Goal: Transaction & Acquisition: Obtain resource

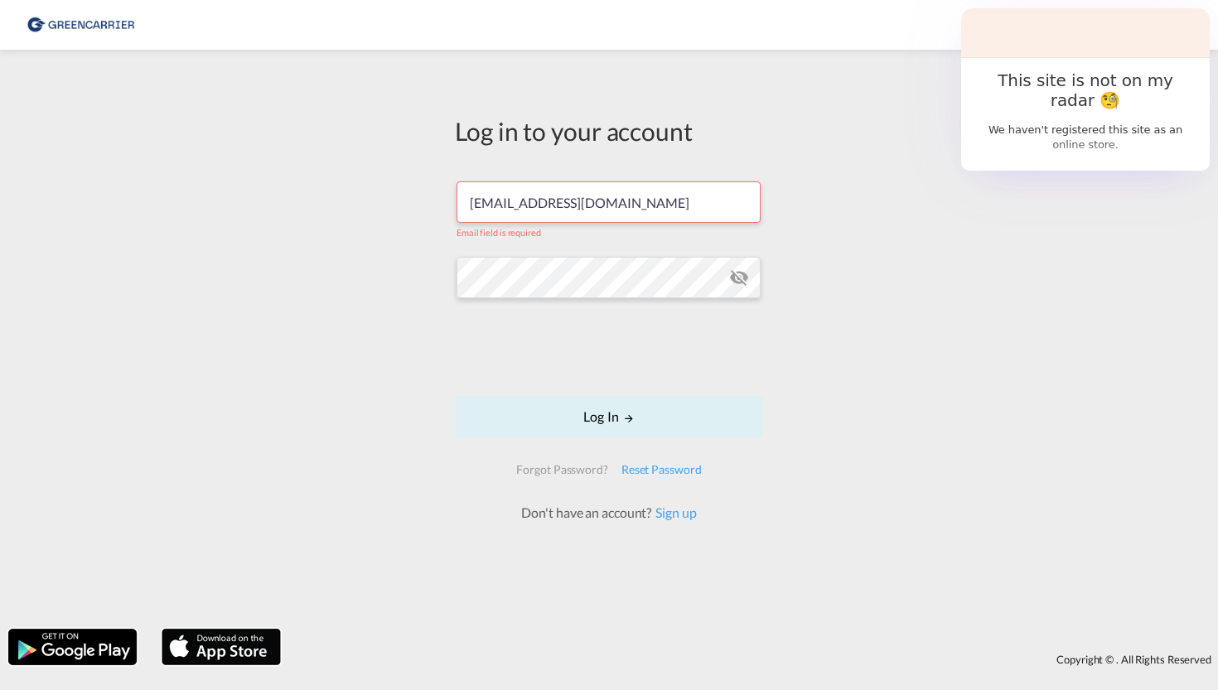
type input "[EMAIL_ADDRESS][DOMAIN_NAME]"
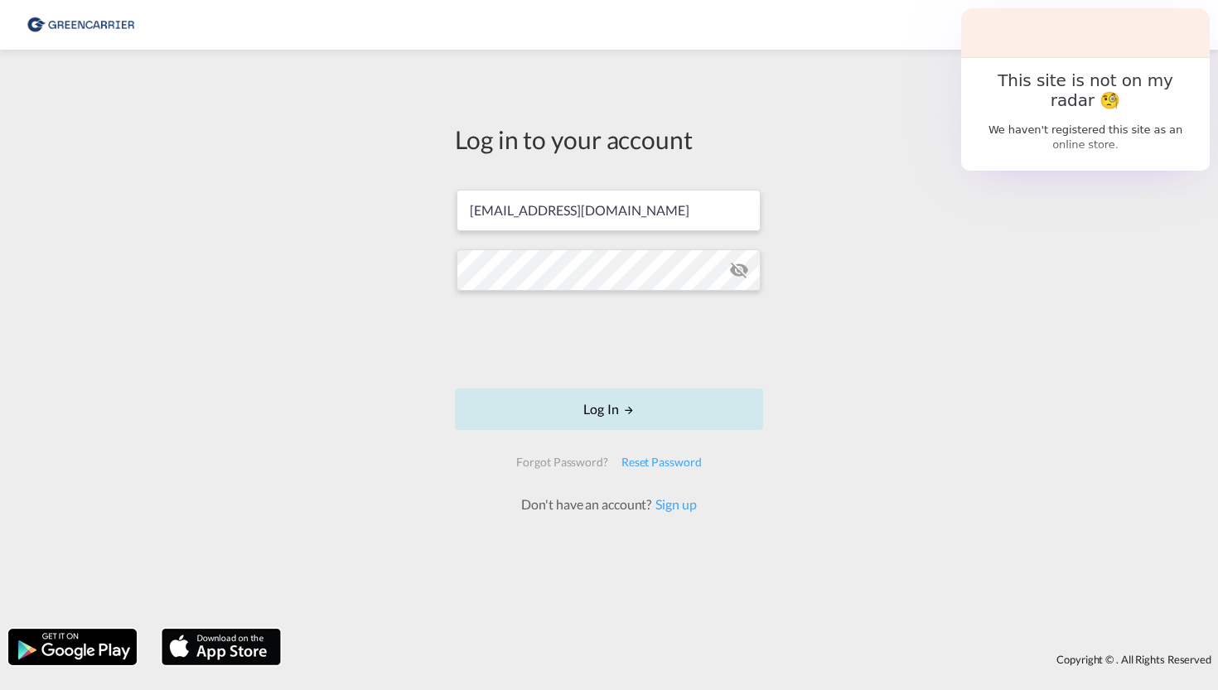
click at [659, 404] on button "Log In" at bounding box center [609, 409] width 308 height 41
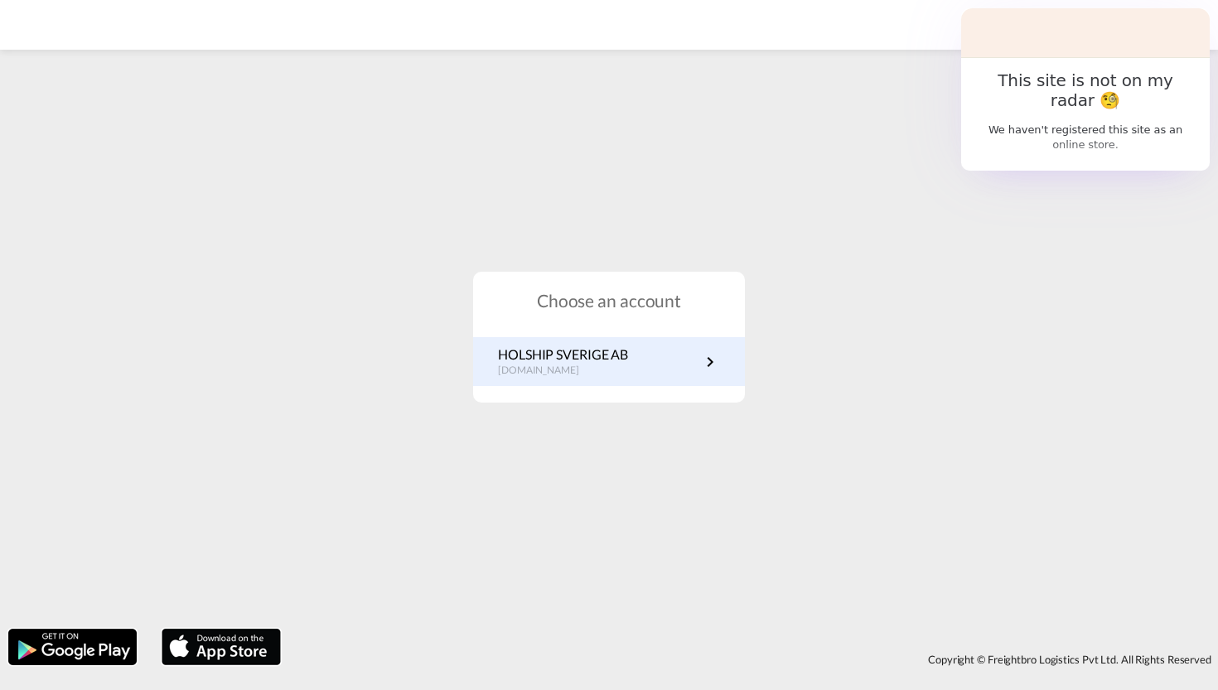
click at [543, 362] on p "HOLSHIP SVERIGE AB" at bounding box center [563, 355] width 130 height 18
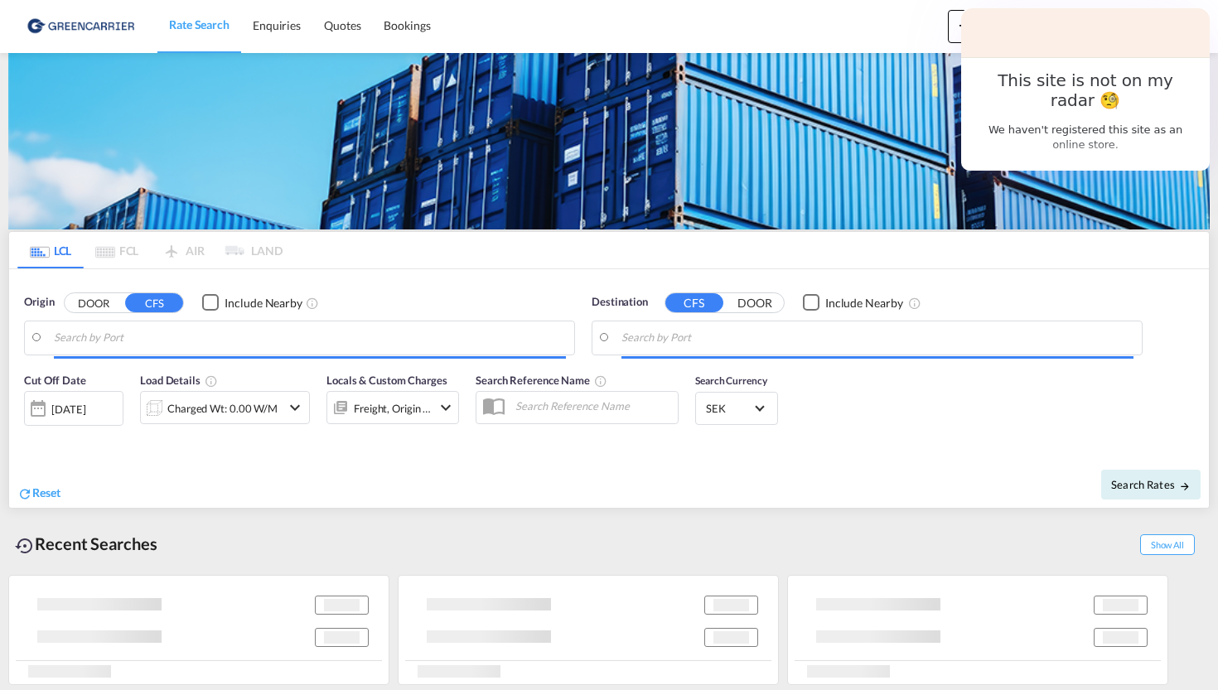
type input "SE-11123, [GEOGRAPHIC_DATA], [GEOGRAPHIC_DATA]"
type input "[GEOGRAPHIC_DATA], [GEOGRAPHIC_DATA], [GEOGRAPHIC_DATA]"
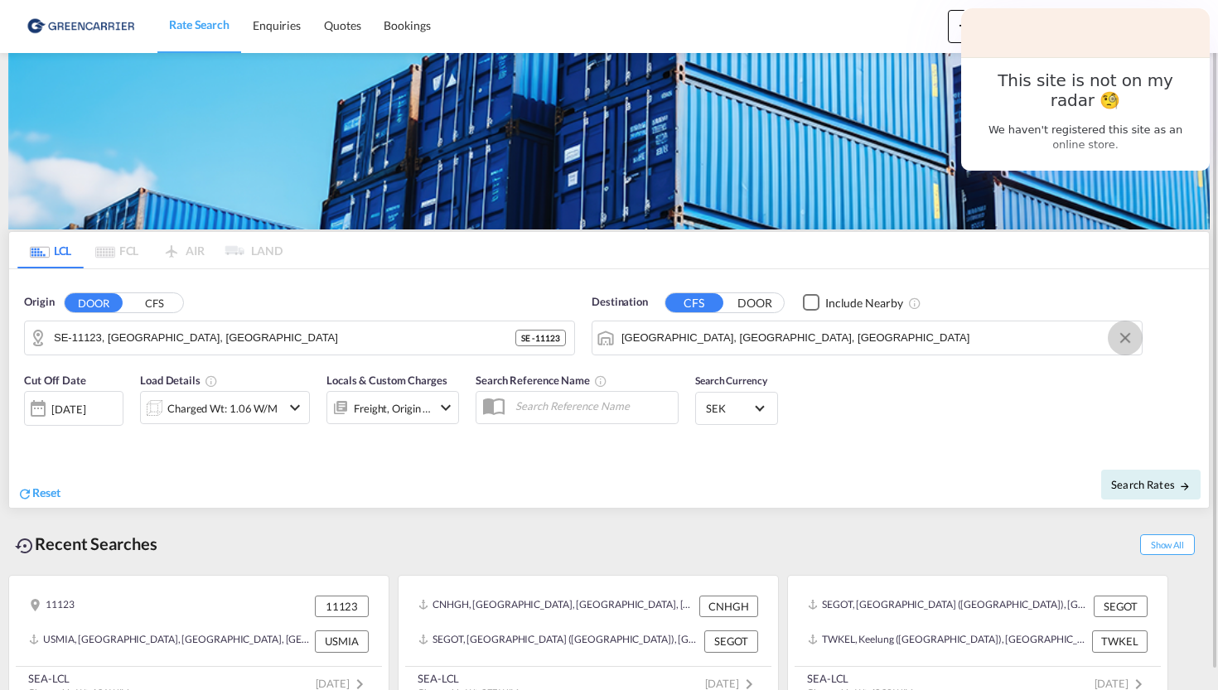
click at [1129, 345] on button "Clear Input" at bounding box center [1125, 338] width 25 height 25
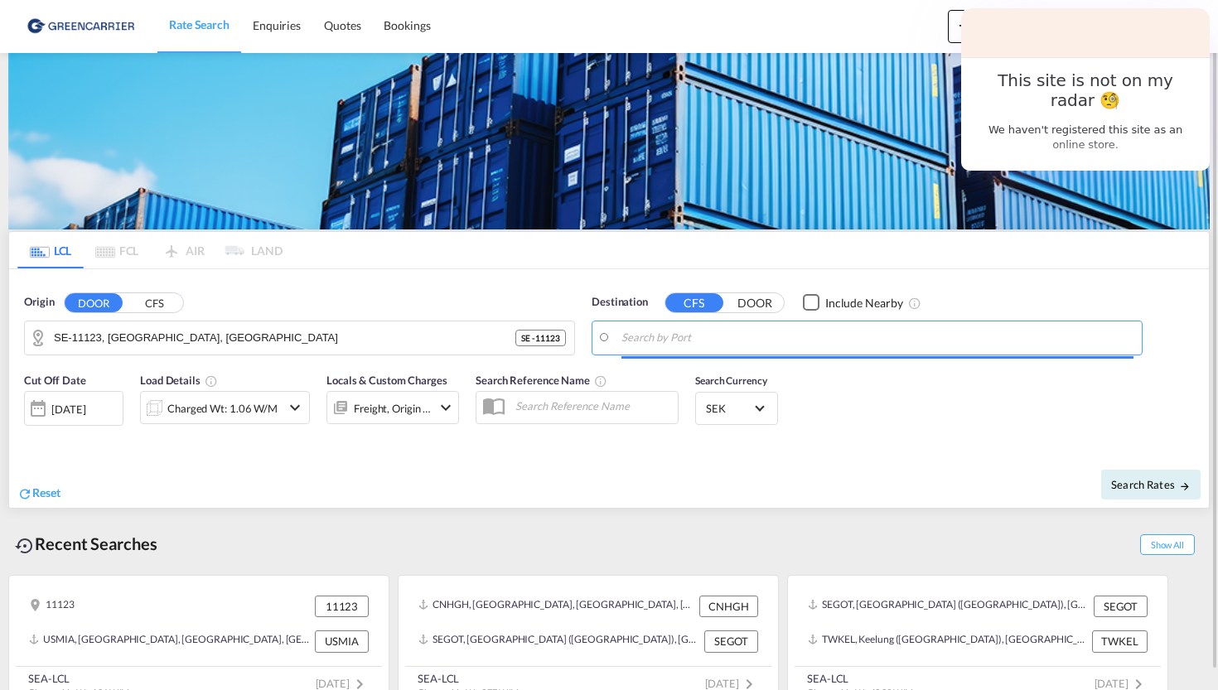
click at [979, 331] on input "Search by Port" at bounding box center [878, 338] width 512 height 25
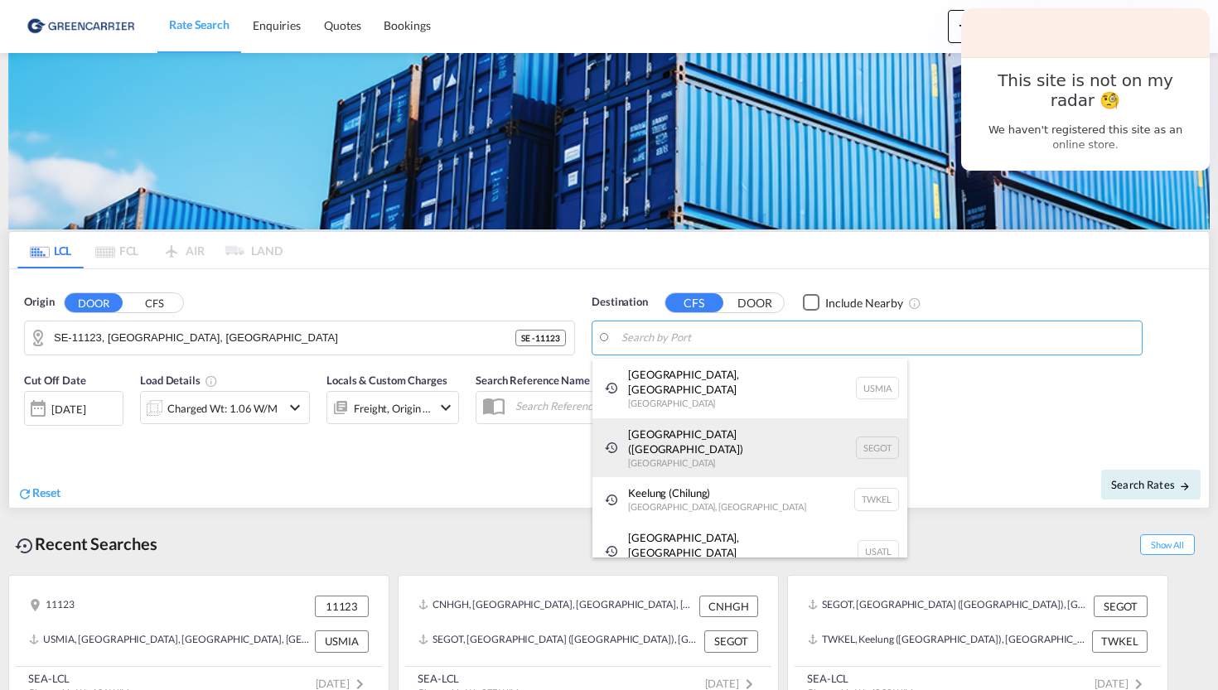
click at [791, 423] on div "[GEOGRAPHIC_DATA] ([GEOGRAPHIC_DATA]) [GEOGRAPHIC_DATA] SEGOT" at bounding box center [749, 448] width 315 height 60
type input "[GEOGRAPHIC_DATA] ([GEOGRAPHIC_DATA]), [GEOGRAPHIC_DATA]"
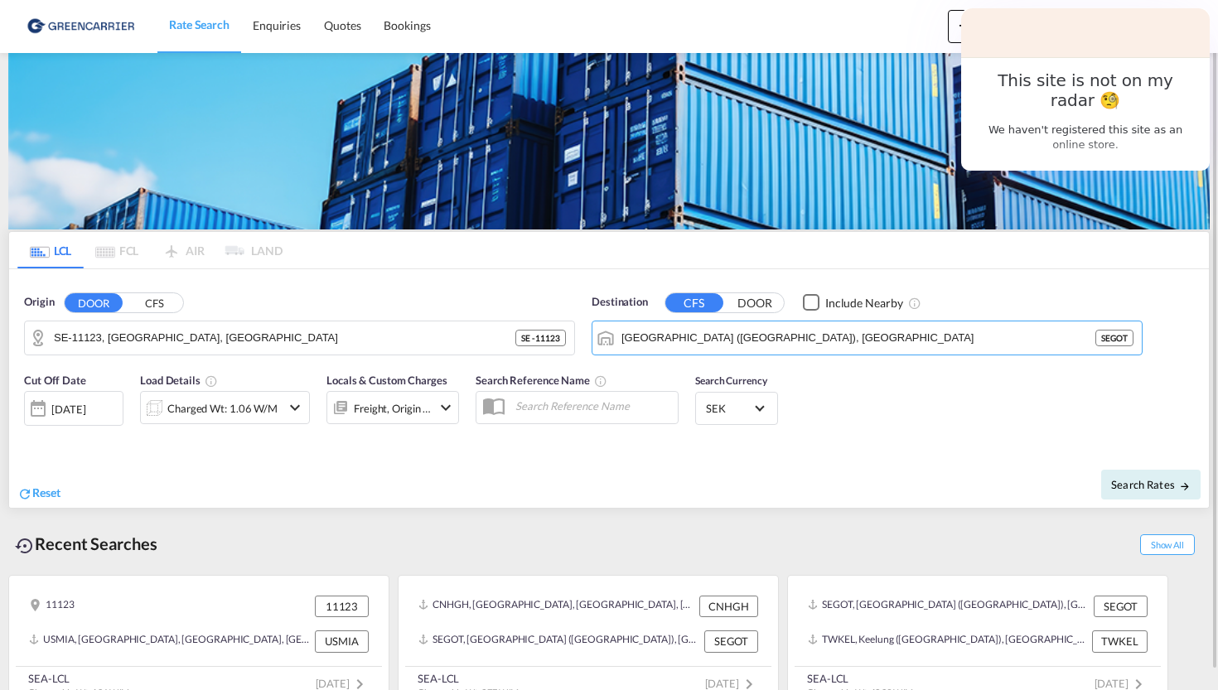
click at [763, 289] on div "Destination CFS DOOR Include Nearby [GEOGRAPHIC_DATA] ([GEOGRAPHIC_DATA]), SEGO…" at bounding box center [867, 325] width 568 height 78
click at [762, 293] on div "CFS DOOR" at bounding box center [725, 303] width 120 height 21
click at [762, 299] on button "DOOR" at bounding box center [755, 302] width 58 height 19
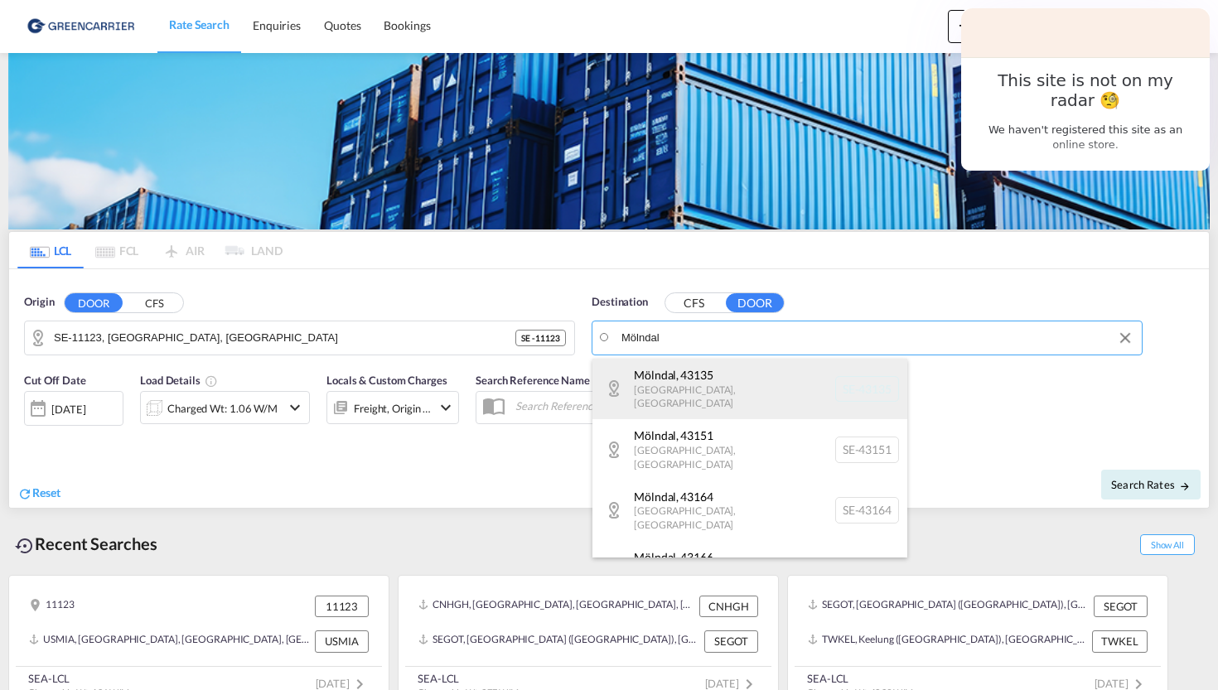
drag, startPoint x: 839, startPoint y: 336, endPoint x: 879, endPoint y: 384, distance: 62.9
click at [879, 384] on div "[GEOGRAPHIC_DATA] , 43135 [GEOGRAPHIC_DATA] , [GEOGRAPHIC_DATA] SE-43135" at bounding box center [749, 389] width 315 height 60
type input "SE-43135, [GEOGRAPHIC_DATA], [GEOGRAPHIC_DATA]"
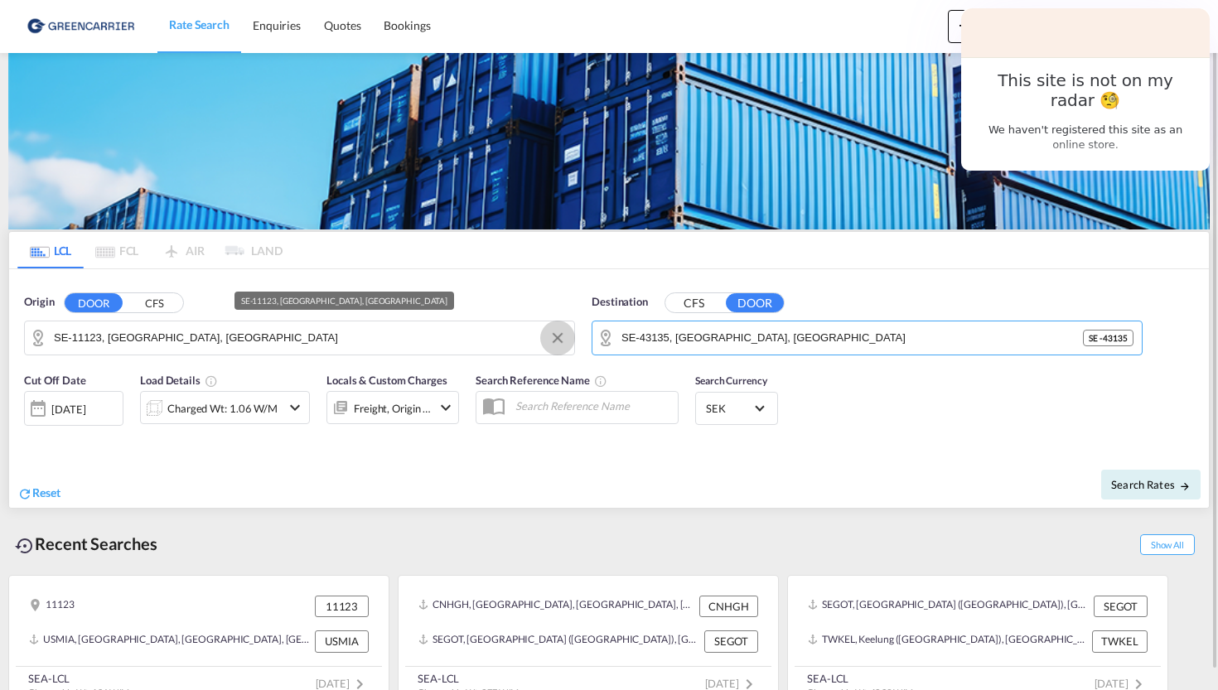
click at [555, 335] on button "Clear Input" at bounding box center [557, 338] width 25 height 25
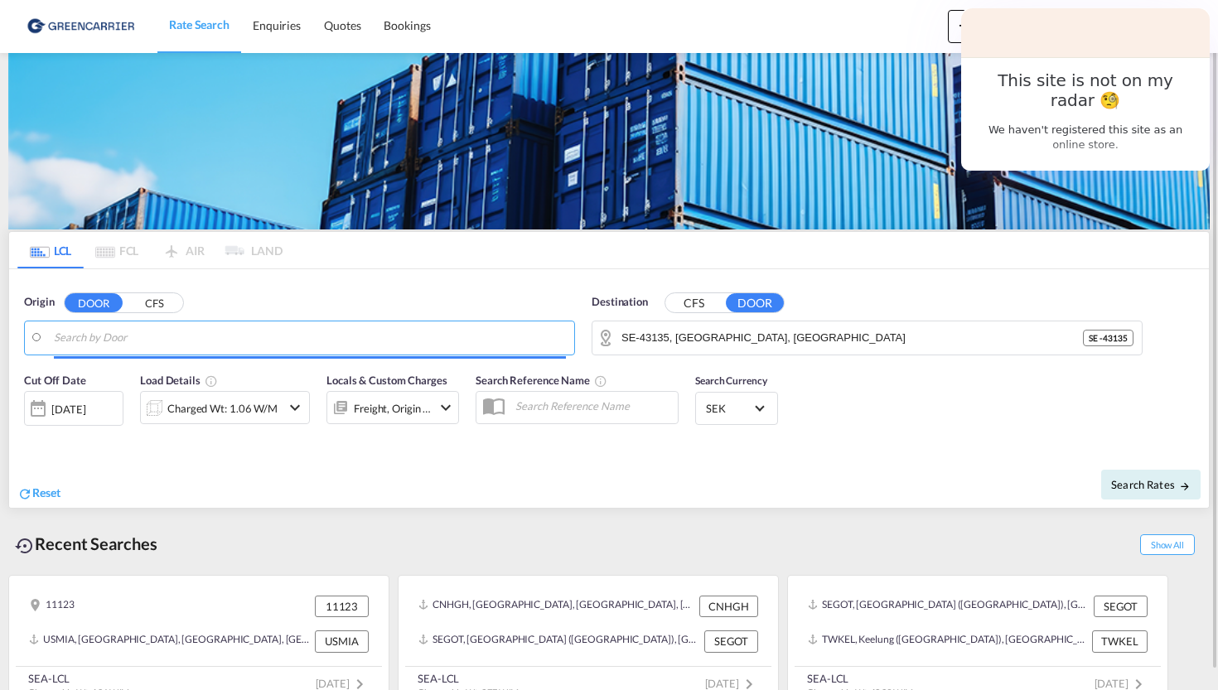
click at [475, 331] on input "Search by Door" at bounding box center [310, 338] width 512 height 25
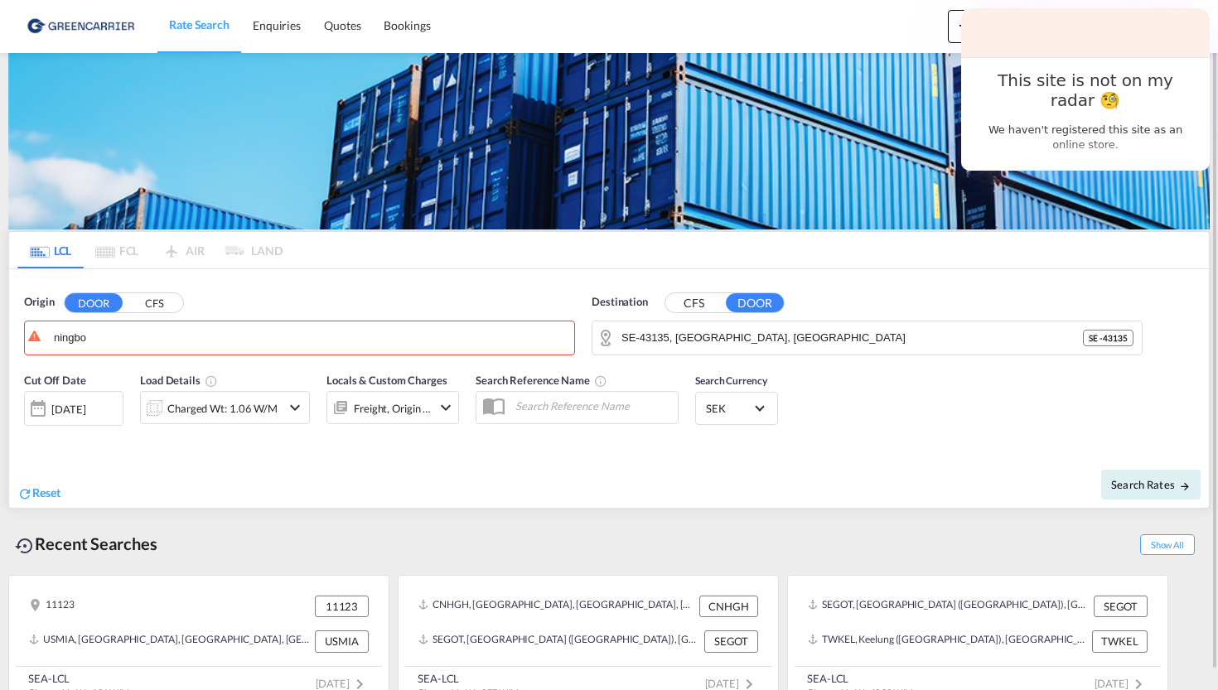
drag, startPoint x: 312, startPoint y: 305, endPoint x: 365, endPoint y: 463, distance: 167.2
click at [147, 308] on button "CFS" at bounding box center [154, 302] width 58 height 19
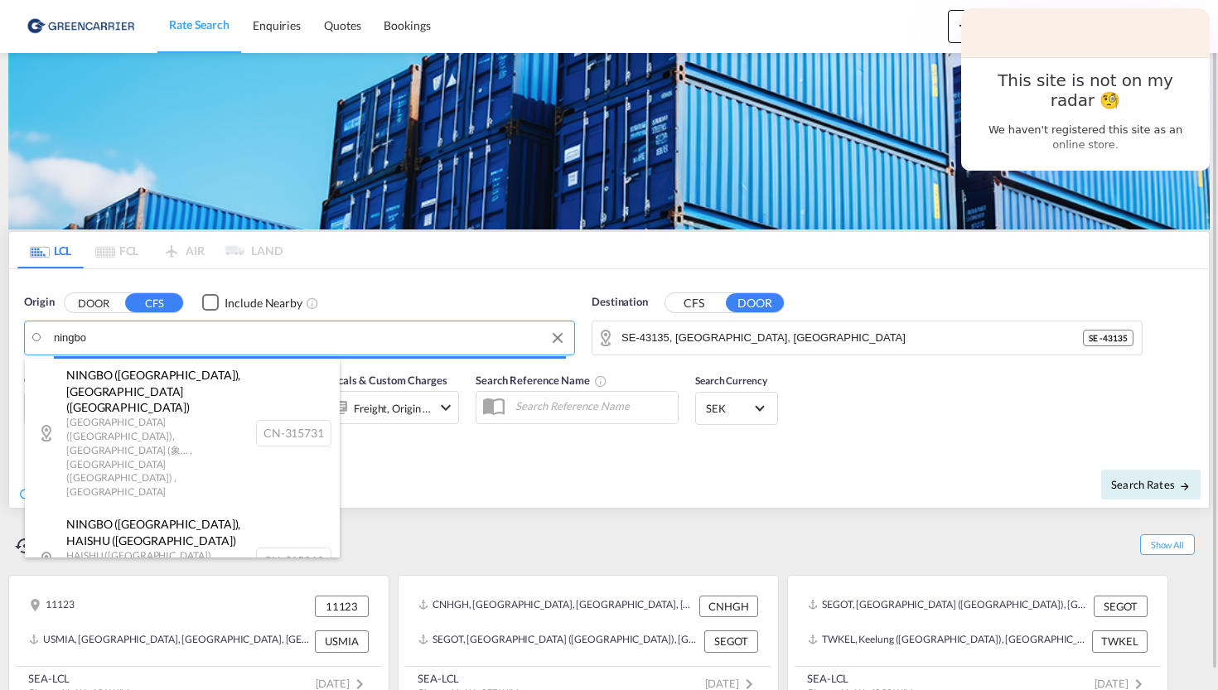
click at [140, 333] on body "Rate Search Enquiries Quotes Bookings Rate Search Enquiries" at bounding box center [609, 345] width 1218 height 690
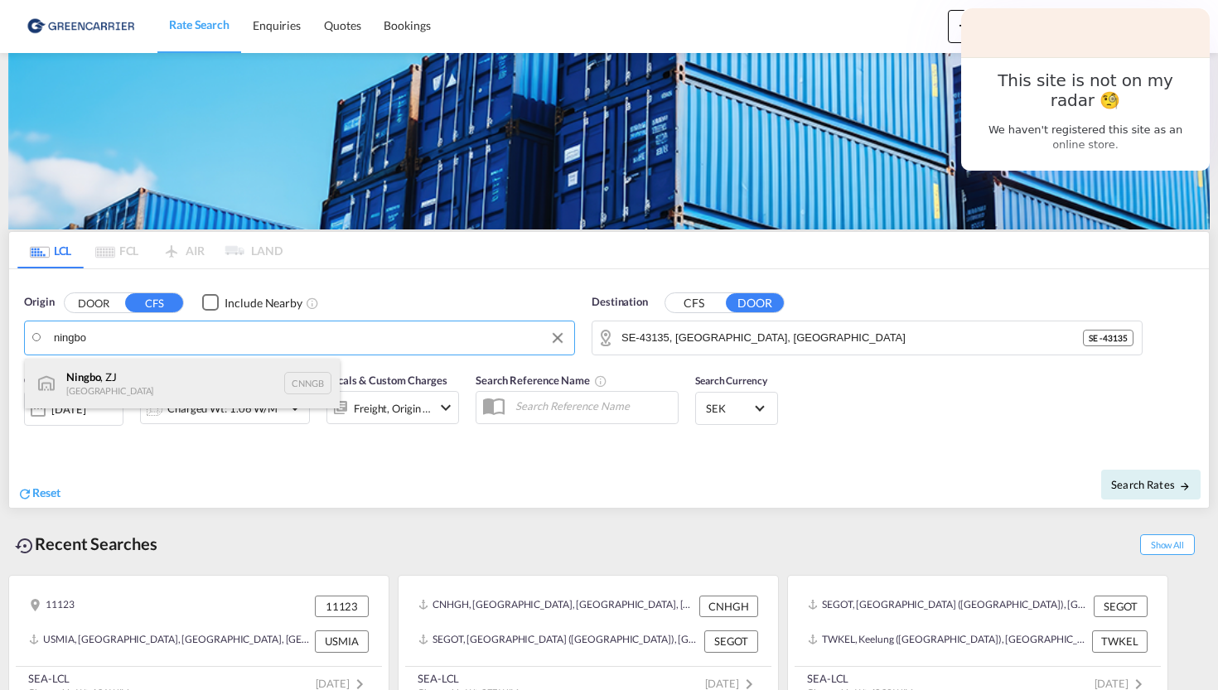
click at [156, 375] on div "Ningbo , ZJ China CNNGB" at bounding box center [182, 384] width 315 height 50
type input "Ningbo, ZJ, CNNGB"
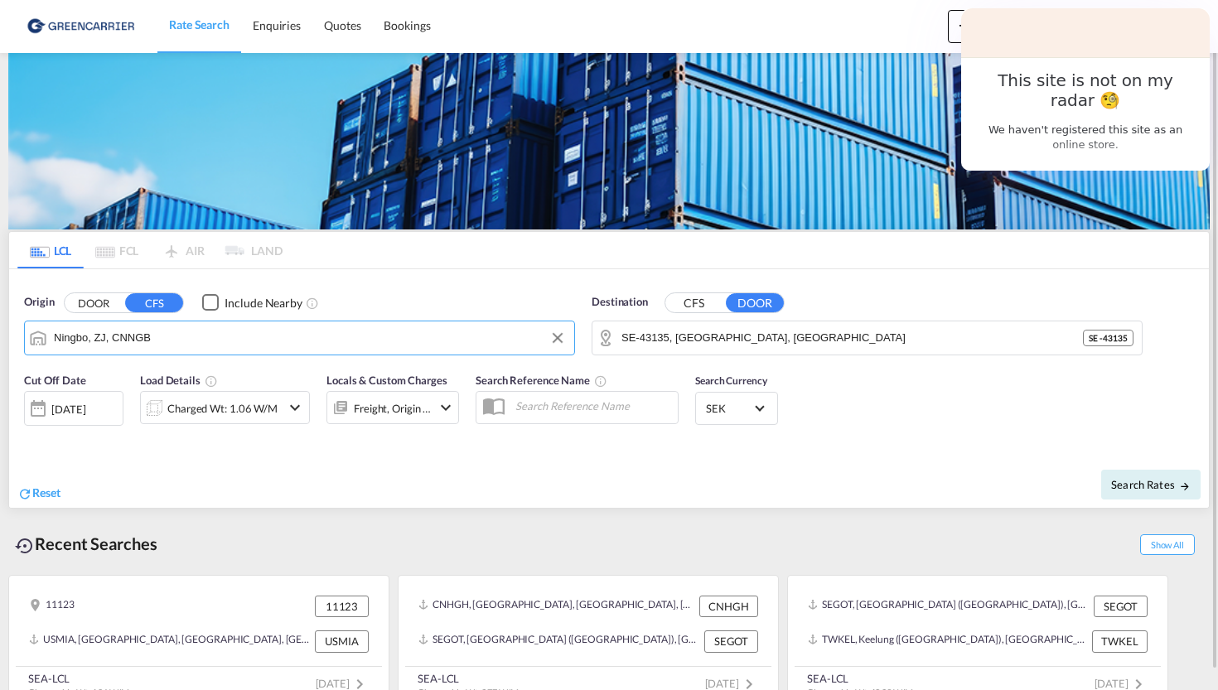
click at [184, 442] on div "Cut Off Date 29 Sep 2025 29/09/2025 Load Details Charged Wt: 1.06 W/M Locals & …" at bounding box center [242, 405] width 452 height 83
click at [241, 414] on div "Charged Wt: 1.06 W/M" at bounding box center [222, 408] width 110 height 23
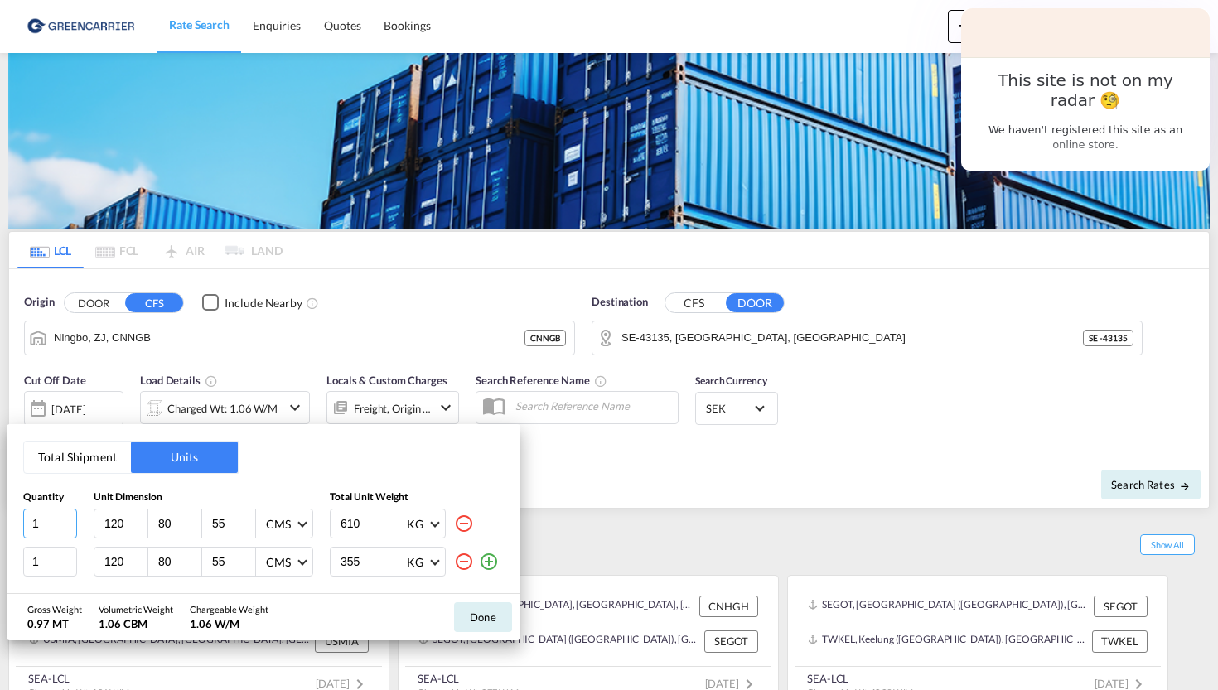
click at [68, 529] on input "1" at bounding box center [50, 524] width 54 height 30
click at [466, 521] on md-icon "icon-minus-circle-outline" at bounding box center [464, 524] width 20 height 20
type input "355"
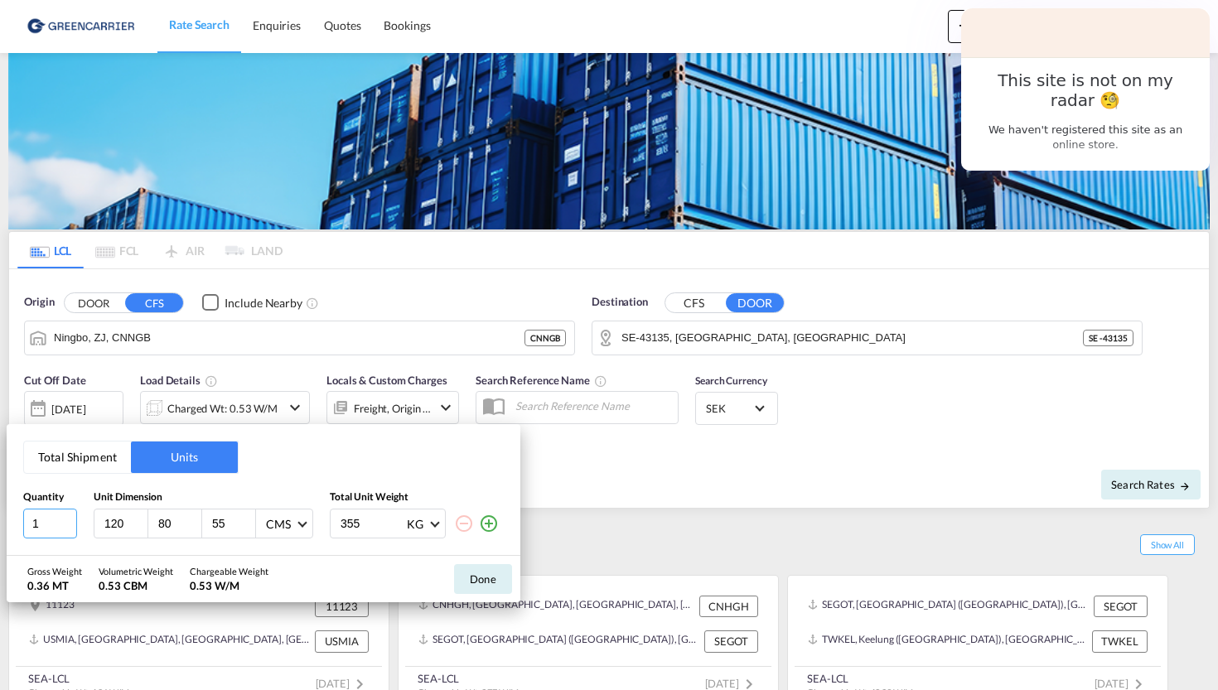
click at [60, 530] on input "1" at bounding box center [50, 524] width 54 height 30
type input "16"
click at [372, 525] on input "355" at bounding box center [372, 524] width 66 height 28
type input "19510"
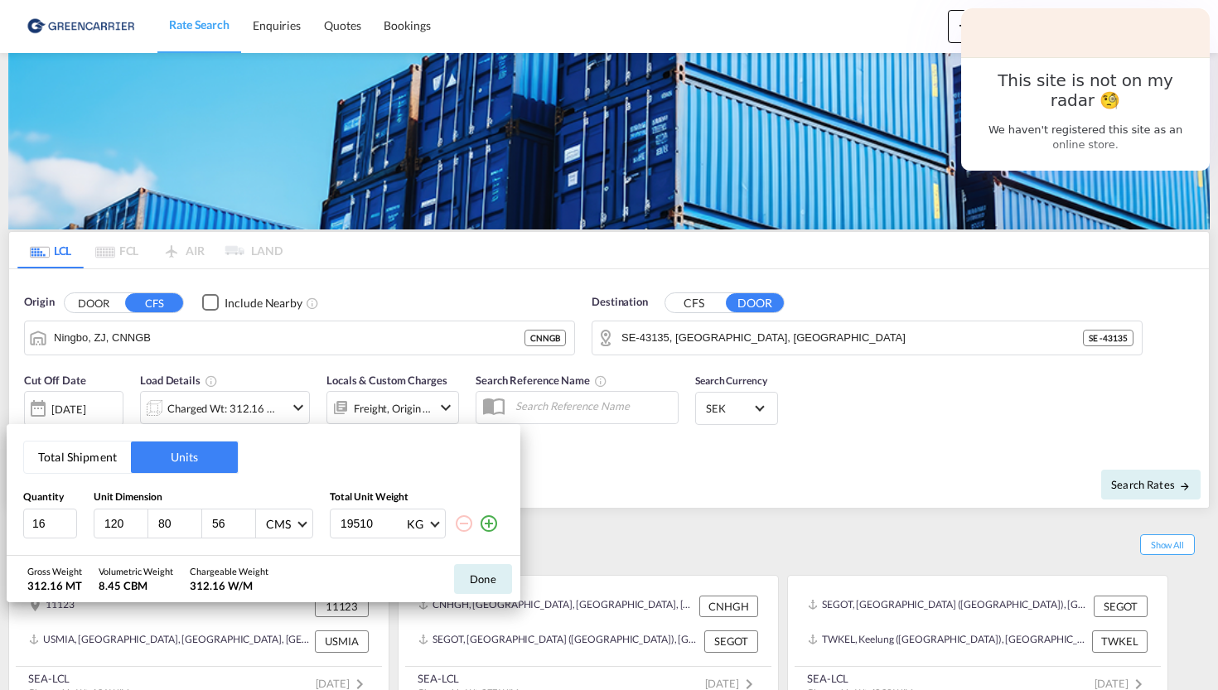
click at [247, 518] on input "56" at bounding box center [232, 523] width 45 height 15
click at [247, 518] on input "57" at bounding box center [232, 523] width 45 height 15
click at [247, 518] on input "58" at bounding box center [232, 523] width 45 height 15
click at [247, 518] on input "59" at bounding box center [232, 523] width 45 height 15
click at [247, 518] on input "60" at bounding box center [232, 523] width 45 height 15
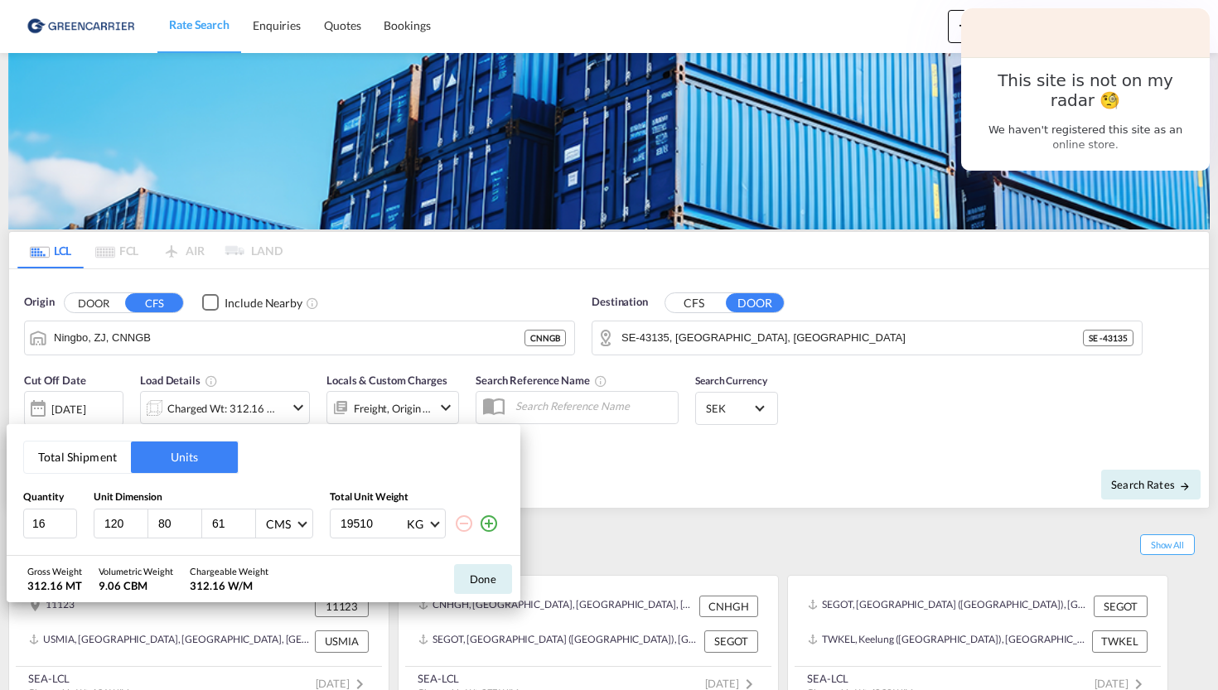
click at [247, 518] on input "61" at bounding box center [232, 523] width 45 height 15
click at [247, 518] on input "62" at bounding box center [232, 523] width 45 height 15
click at [247, 518] on input "63" at bounding box center [232, 523] width 45 height 15
click at [247, 518] on input "64" at bounding box center [232, 523] width 45 height 15
type input "65"
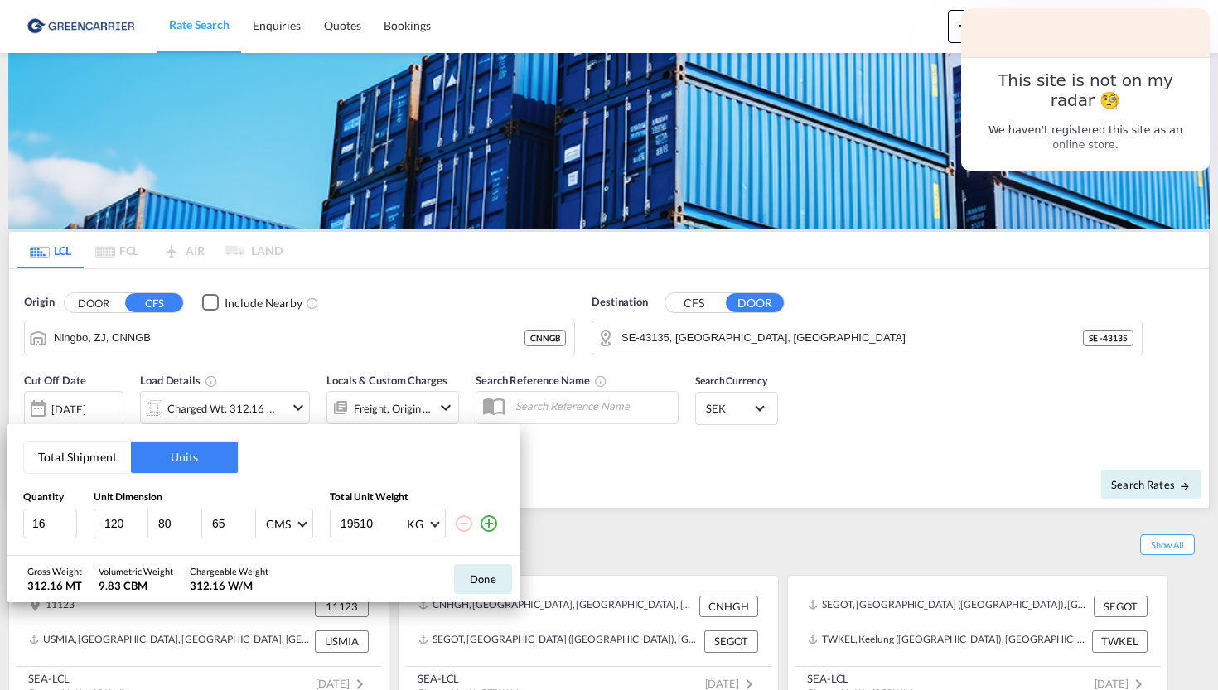
click at [247, 518] on input "65" at bounding box center [232, 523] width 45 height 15
click at [404, 566] on div "Gross Weight 312.16 MT Volumetric Weight 9.98 CBM Chargeable Weight 312.16 W/M …" at bounding box center [264, 579] width 514 height 46
click at [287, 520] on div "CMS" at bounding box center [278, 524] width 25 height 14
click at [365, 525] on input "19510" at bounding box center [372, 524] width 66 height 28
click at [404, 574] on div "Gross Weight 312.16 MT Volumetric Weight 9.98 CBM Chargeable Weight 312.16 W/M …" at bounding box center [264, 579] width 514 height 46
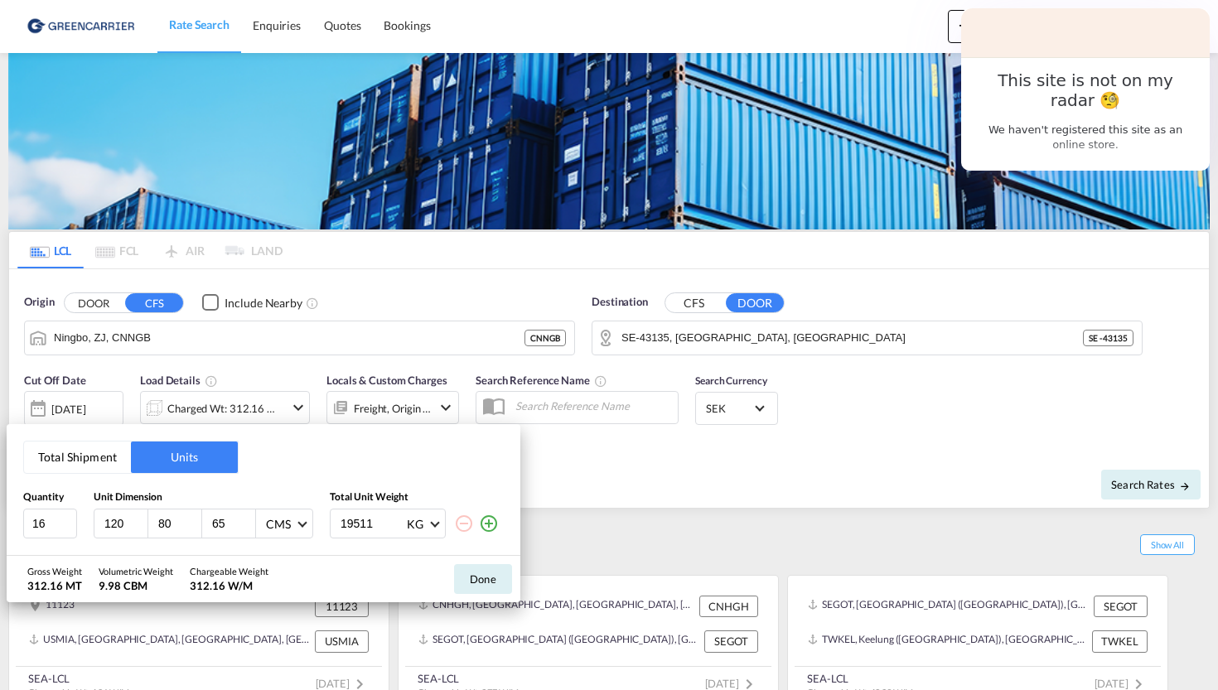
click at [399, 513] on input "19511" at bounding box center [372, 524] width 66 height 28
click at [398, 531] on input "19510" at bounding box center [372, 524] width 66 height 28
click at [398, 530] on input "19509" at bounding box center [372, 524] width 66 height 28
click at [398, 530] on input "19508" at bounding box center [372, 524] width 66 height 28
click at [396, 515] on input "19509" at bounding box center [372, 524] width 66 height 28
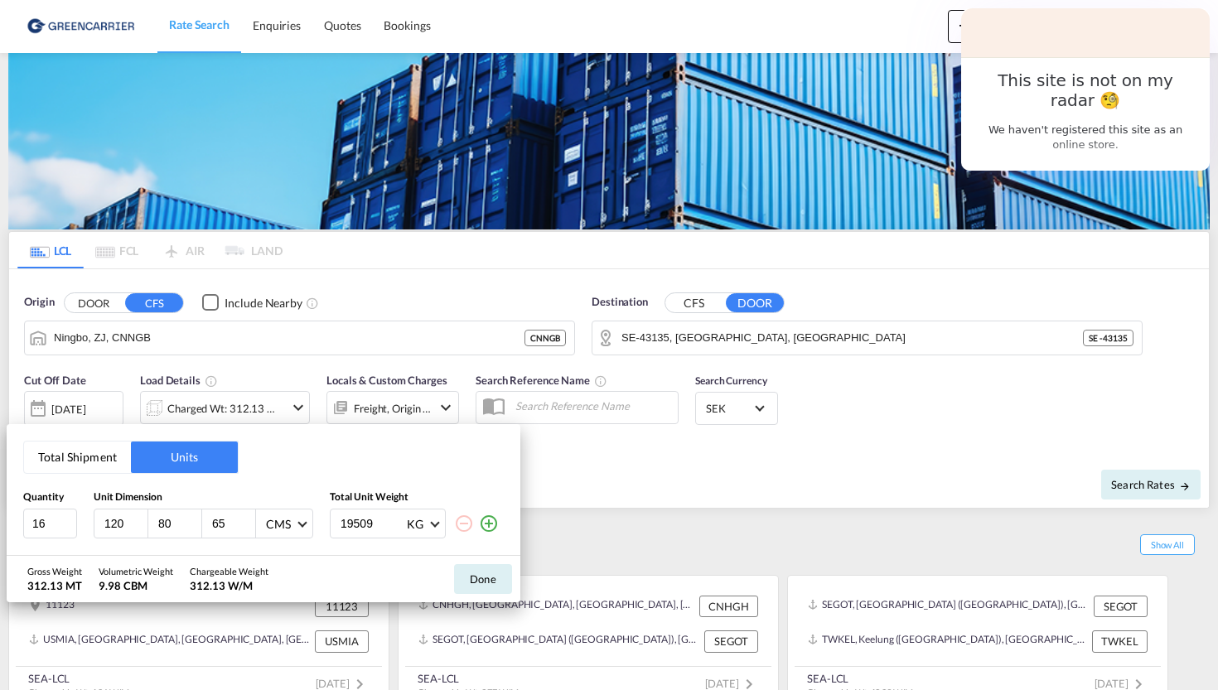
type input "19510"
click at [396, 515] on input "19510" at bounding box center [372, 524] width 66 height 28
click at [490, 583] on button "Done" at bounding box center [483, 579] width 58 height 30
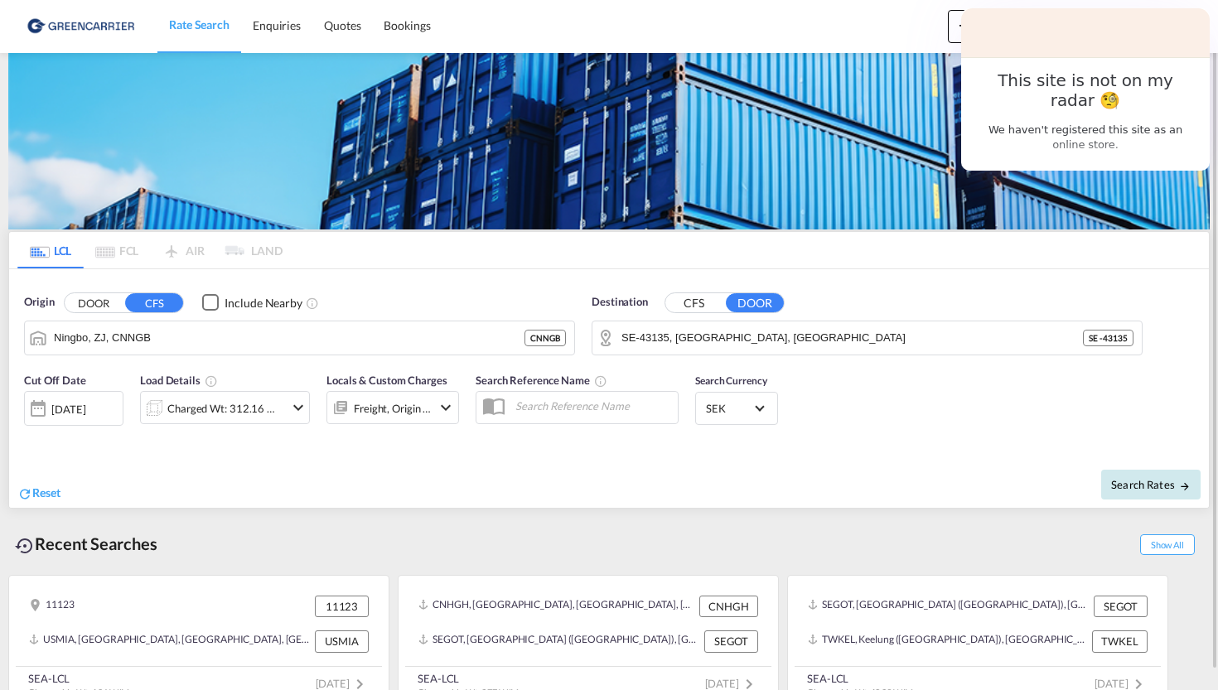
click at [1139, 491] on span "Search Rates" at bounding box center [1151, 484] width 80 height 13
type input "CNNGB to 43135 / 29 Sep 2025"
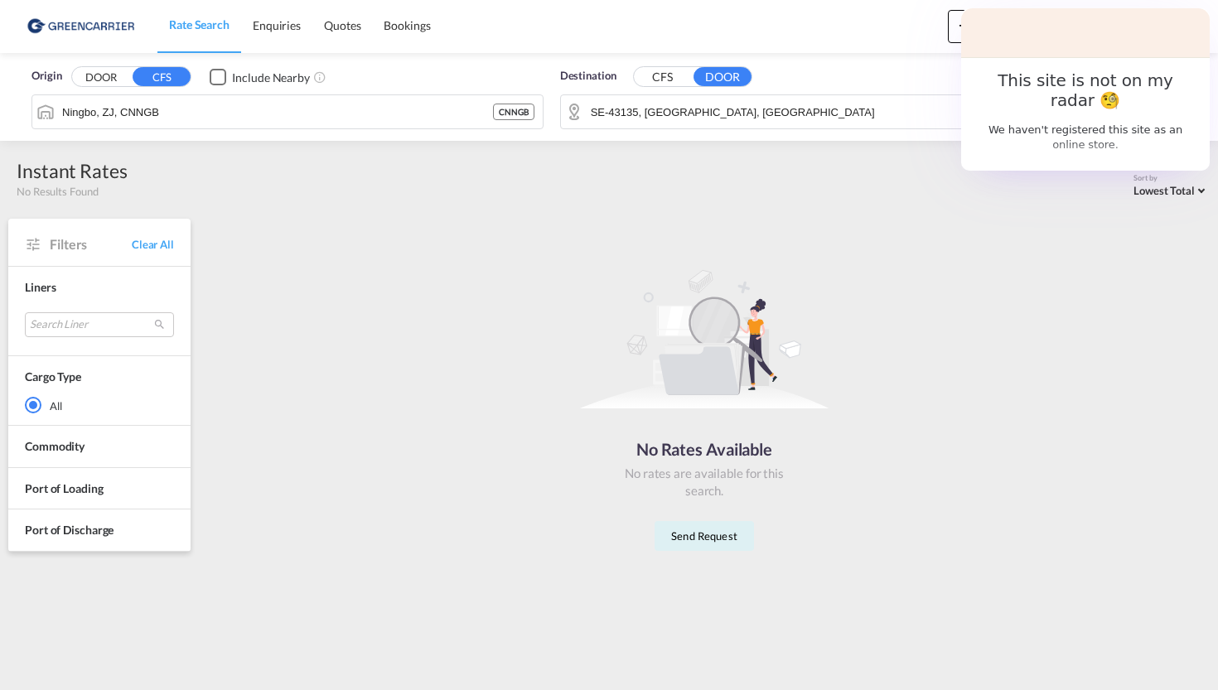
click at [1176, 109] on div "Edit" at bounding box center [1160, 103] width 58 height 33
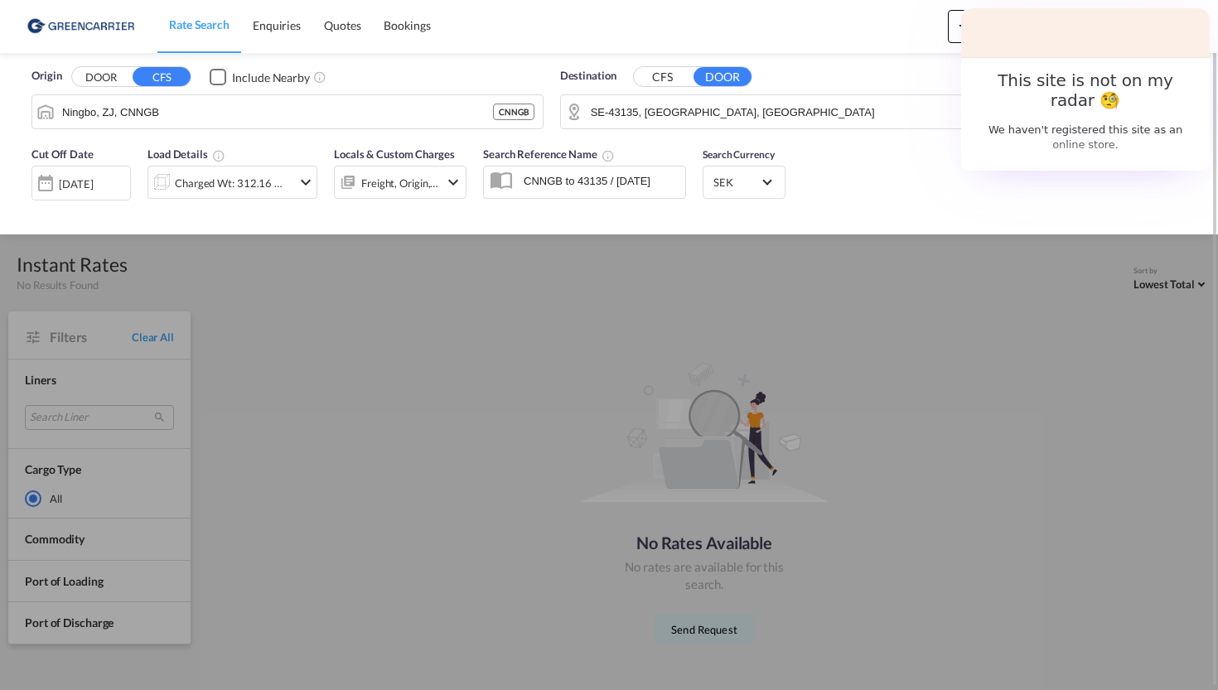
click at [1176, 109] on div "Origin DOOR CFS Include Nearby Ningbo, ZJ, CNNGB CNNGB Destination CFS DOOR SE-…" at bounding box center [609, 95] width 1185 height 85
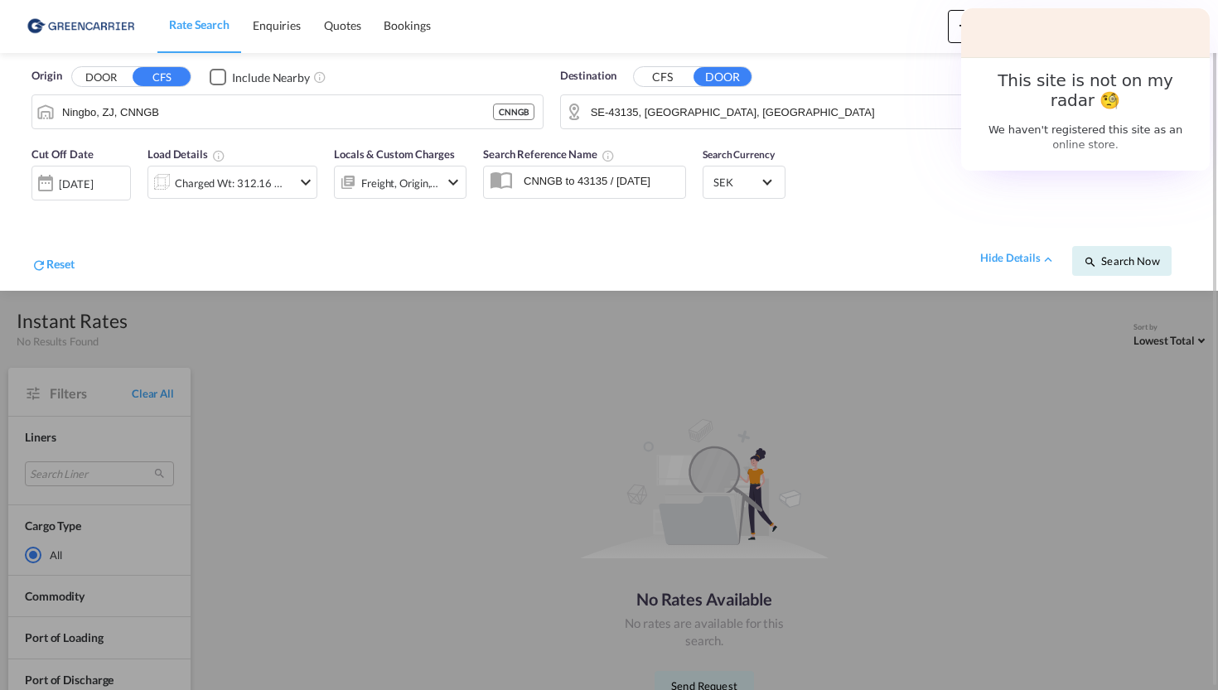
click at [242, 180] on div "Charged Wt: 312.16 W/M" at bounding box center [233, 183] width 117 height 23
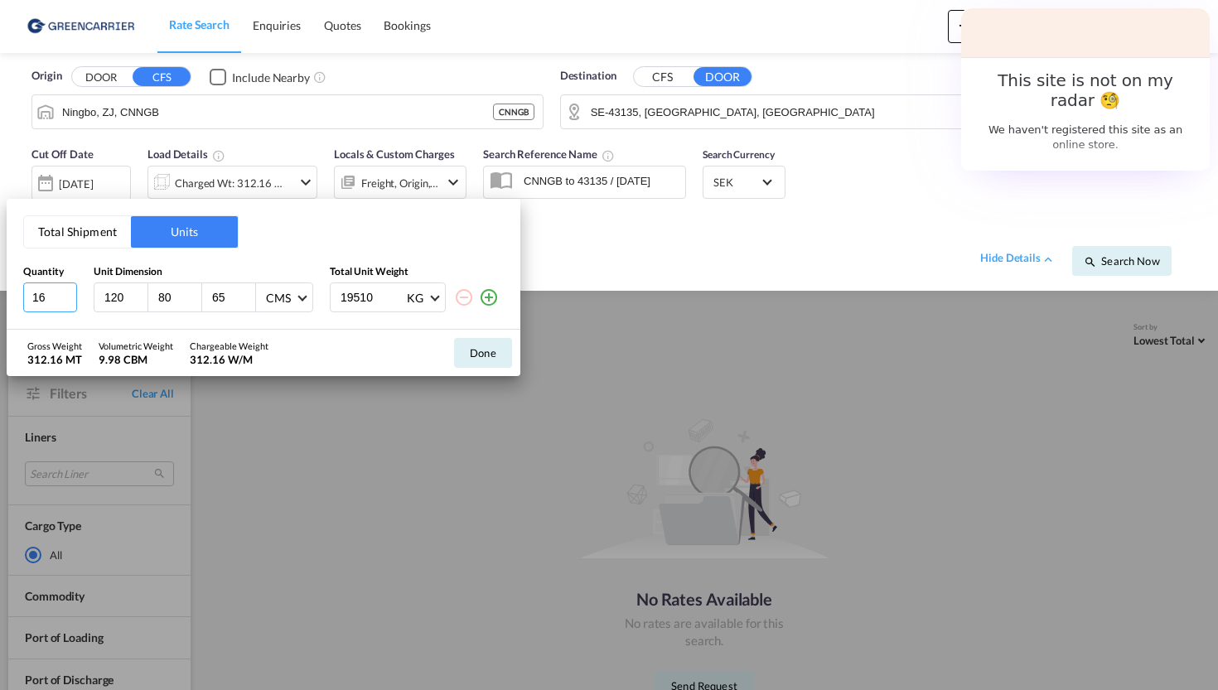
drag, startPoint x: 51, startPoint y: 296, endPoint x: 18, endPoint y: 296, distance: 33.1
click at [19, 296] on div "Total Shipment Units Quantity Unit Dimension Total Unit Weight 16 120 80 65 CMS…" at bounding box center [264, 264] width 514 height 131
type input "1"
type input "500"
click at [480, 353] on button "Done" at bounding box center [483, 353] width 58 height 30
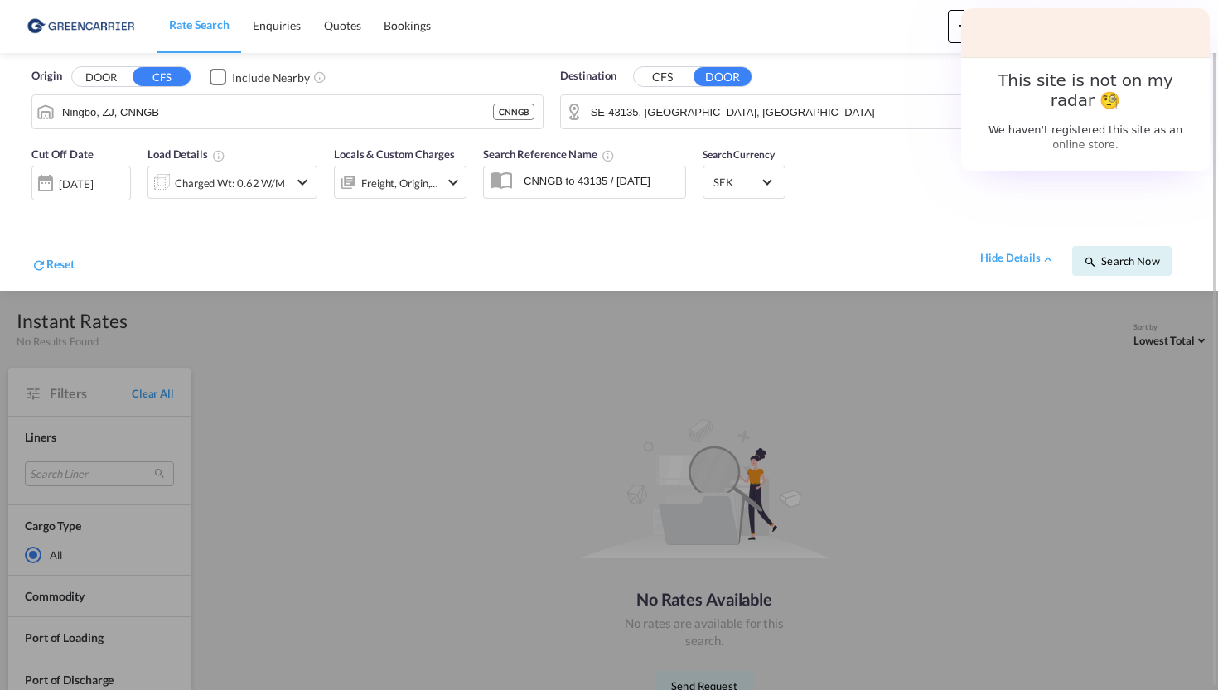
click at [985, 208] on div "Cut Off Date 29 Sep 2025 29/09/2025 Load Details Charged Wt: 0.62 W/M Locals & …" at bounding box center [609, 214] width 1185 height 153
click at [1163, 268] on button "Search Now" at bounding box center [1121, 261] width 99 height 30
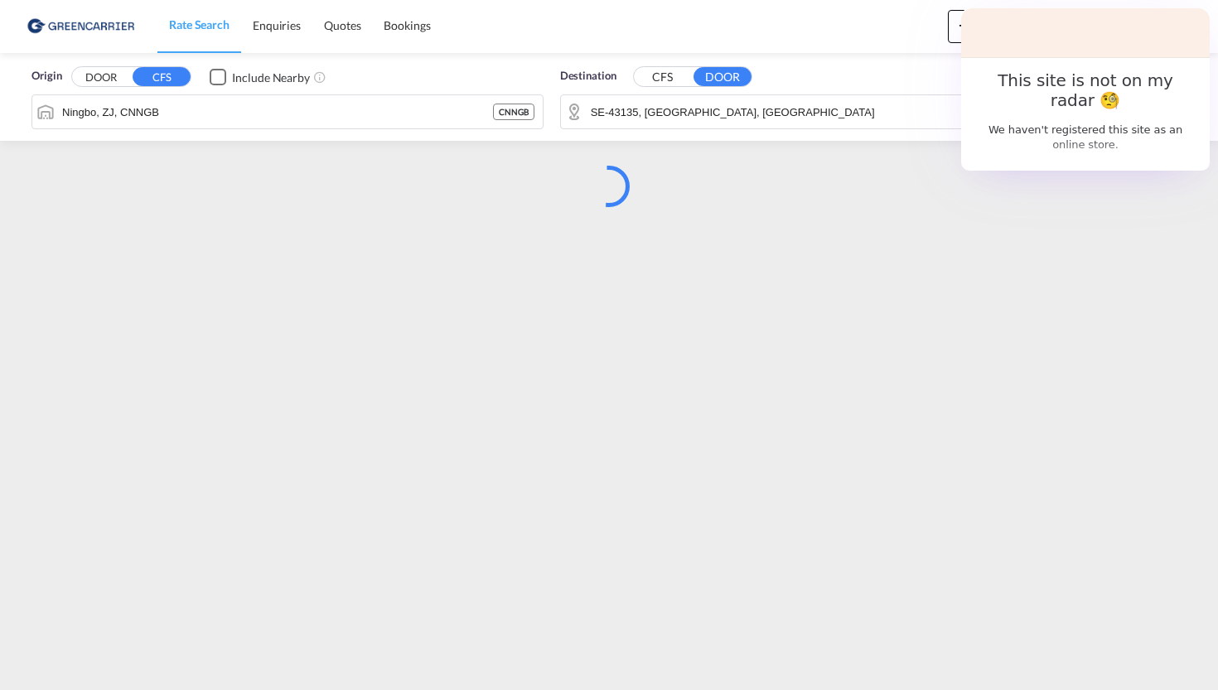
click at [1163, 268] on md-content "Rate Search Enquiries Quotes Bookings Create Bookings Bookings Quotes Enquiries…" at bounding box center [609, 345] width 1218 height 690
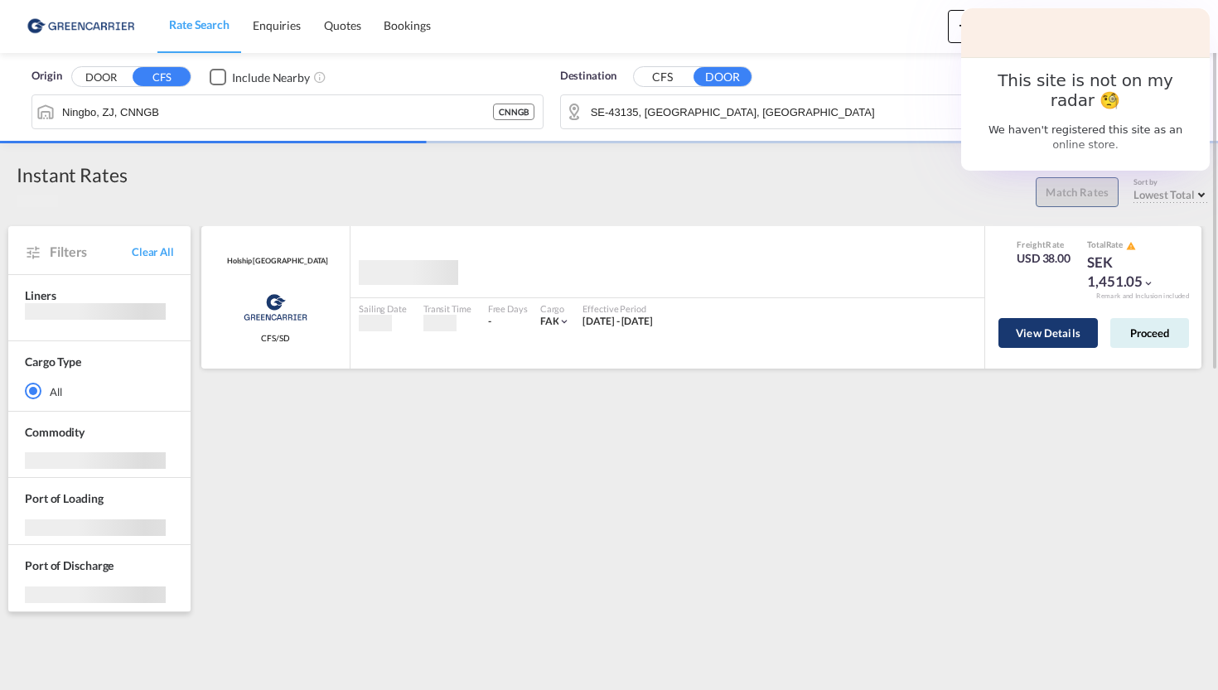
click at [1044, 341] on body "Rate Search Enquiries Quotes Bookings Rate Search Enquiries" at bounding box center [609, 345] width 1218 height 690
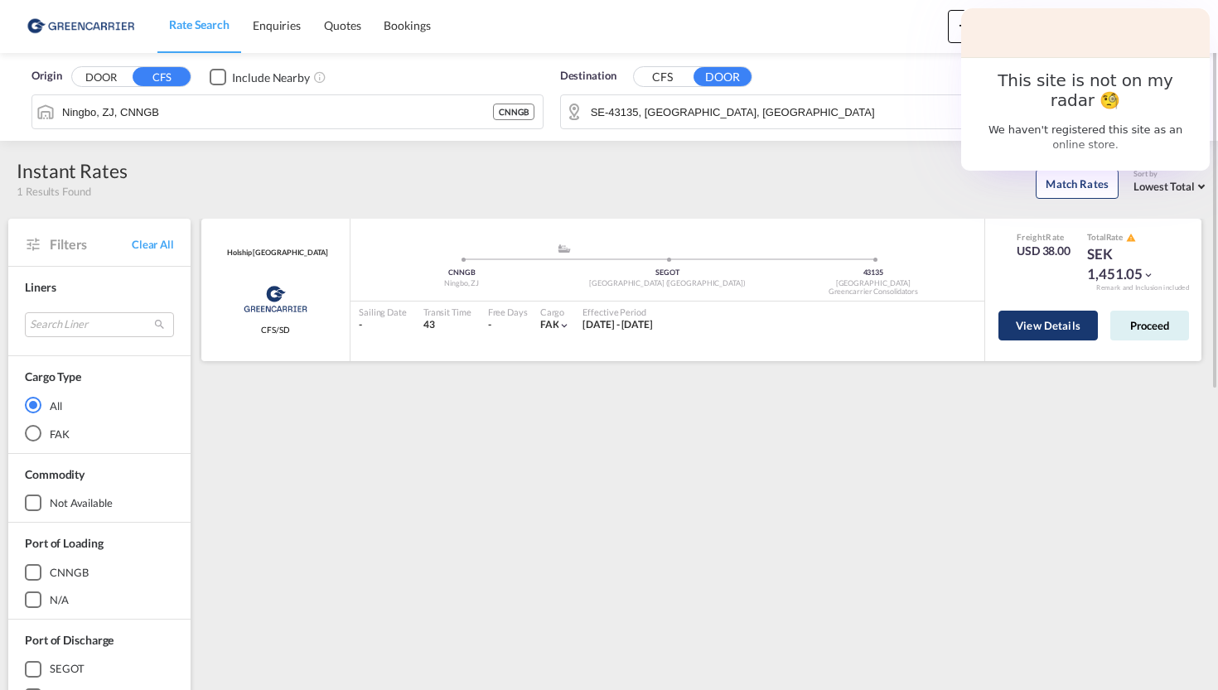
click at [1037, 331] on button "View Details" at bounding box center [1048, 326] width 99 height 30
